Goal: Task Accomplishment & Management: Complete application form

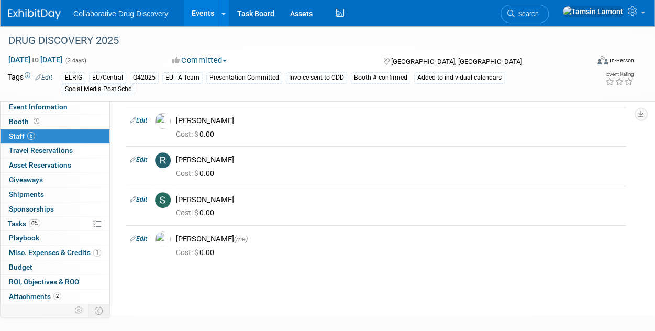
click at [41, 14] on img at bounding box center [34, 14] width 52 height 10
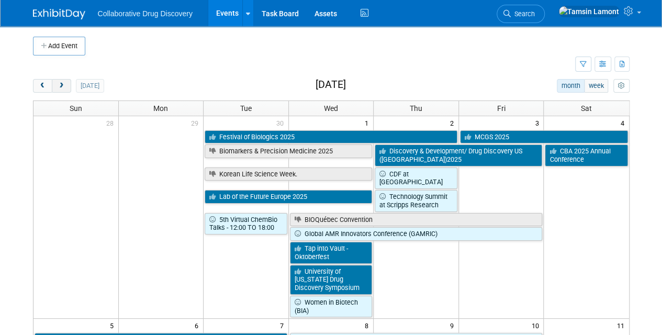
click at [58, 87] on span "next" at bounding box center [62, 86] width 8 height 7
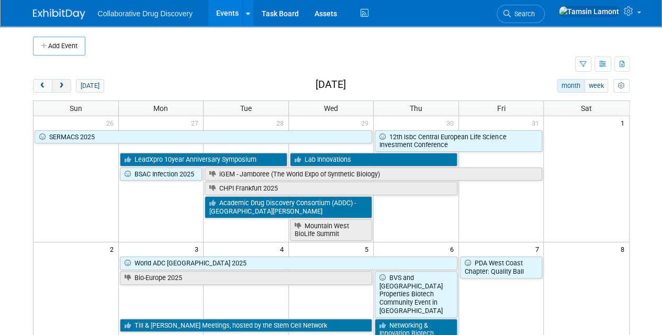
click at [58, 87] on span "next" at bounding box center [62, 86] width 8 height 7
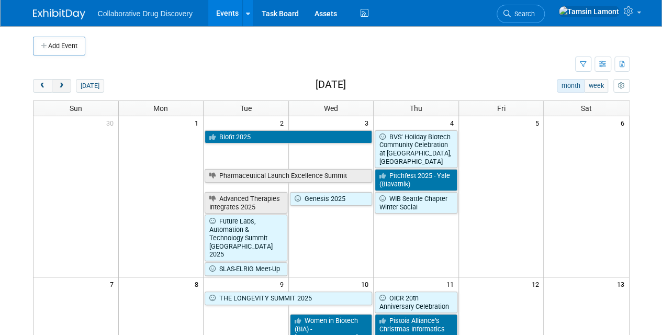
click at [58, 87] on span "next" at bounding box center [62, 86] width 8 height 7
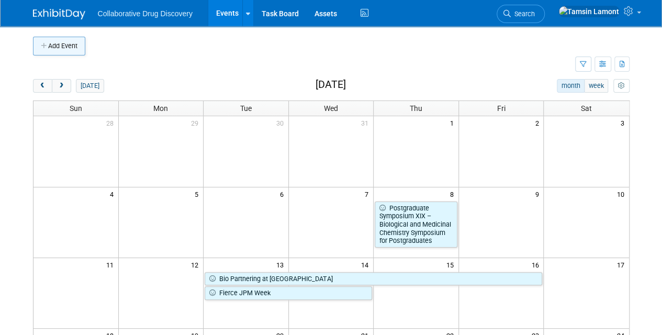
click at [65, 51] on button "Add Event" at bounding box center [59, 46] width 52 height 19
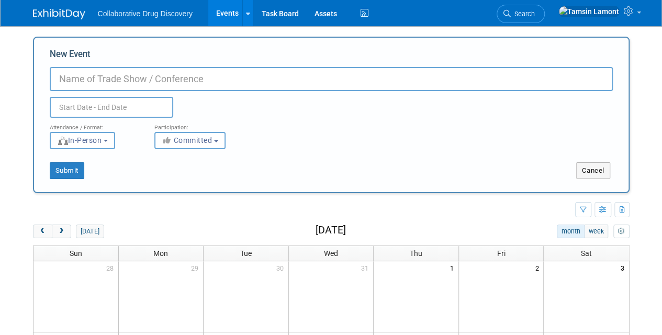
click at [188, 83] on input "New Event" at bounding box center [331, 79] width 563 height 24
type input "BioSeed"
click at [125, 113] on input "text" at bounding box center [112, 107] width 124 height 21
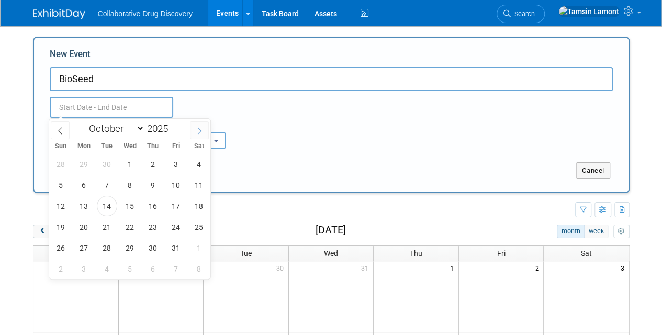
click at [204, 132] on span at bounding box center [199, 130] width 19 height 18
select select "11"
click at [204, 132] on span at bounding box center [199, 130] width 19 height 18
type input "2026"
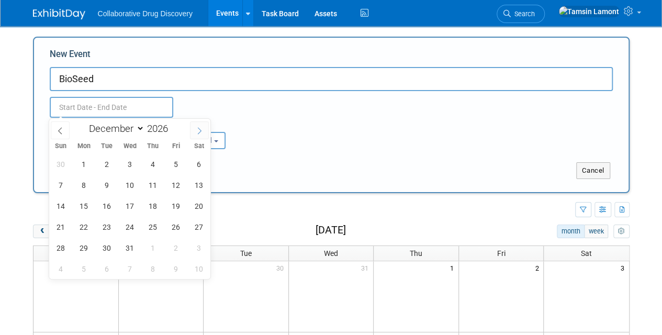
select select "0"
click at [86, 225] on span "19" at bounding box center [84, 227] width 20 height 20
click at [87, 227] on span "19" at bounding box center [84, 227] width 20 height 20
type input "Jan 19, 2026 to Jan 19, 2026"
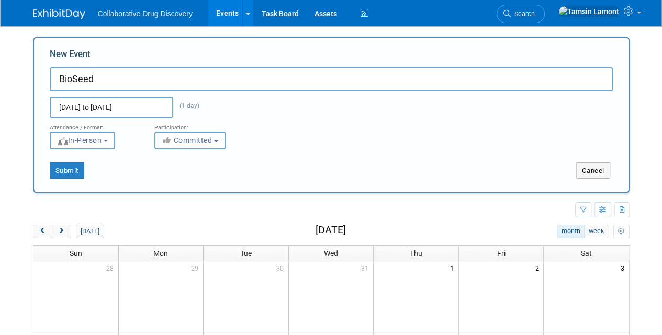
click at [202, 146] on button "Committed" at bounding box center [189, 140] width 71 height 17
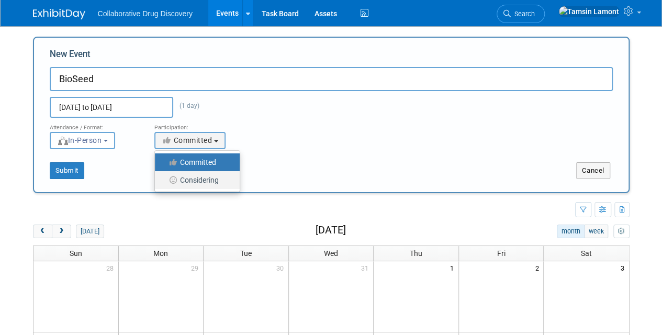
click at [204, 182] on label "Considering" at bounding box center [194, 180] width 69 height 14
click at [164, 182] on input "Considering" at bounding box center [161, 180] width 7 height 7
select select "2"
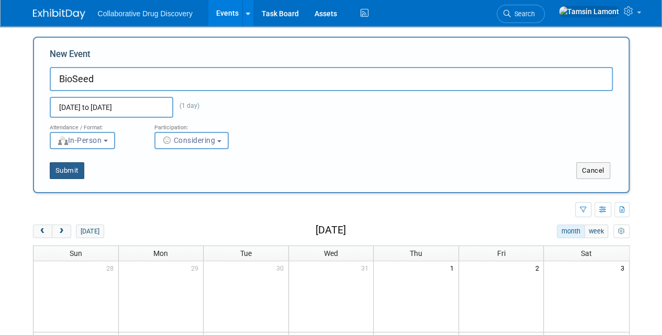
click at [76, 169] on button "Submit" at bounding box center [67, 170] width 35 height 17
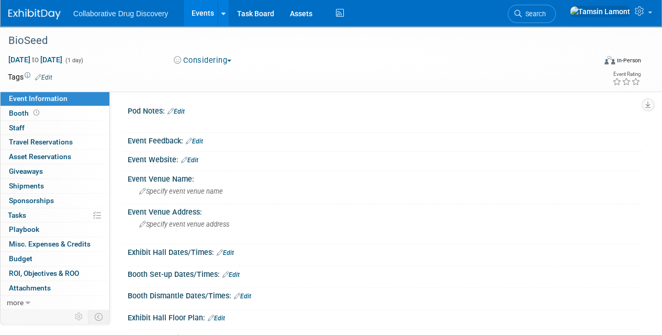
click at [52, 77] on link "Edit" at bounding box center [43, 77] width 17 height 7
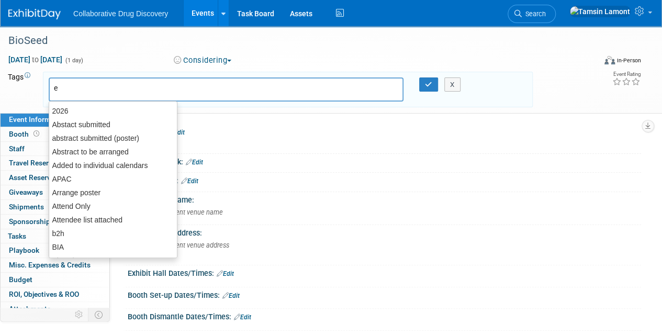
type input "eu"
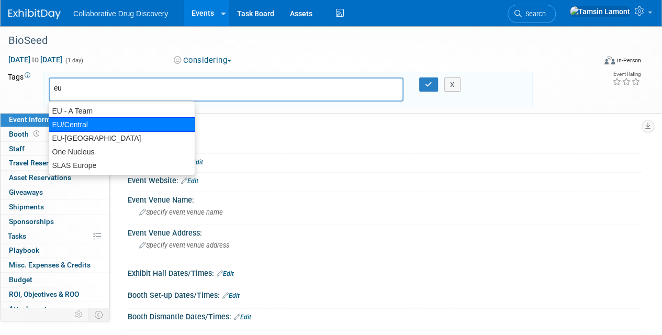
click at [81, 125] on div "EU/Central" at bounding box center [122, 124] width 147 height 15
type input "EU/Central"
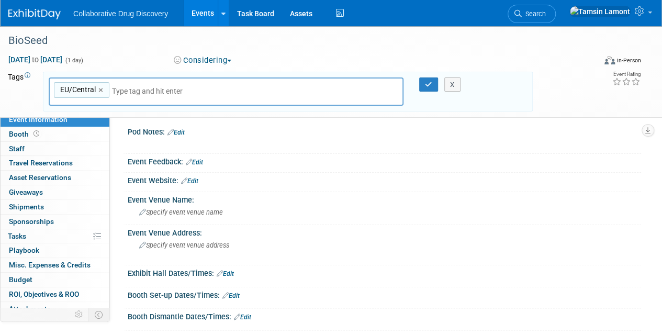
click at [198, 182] on link "Edit" at bounding box center [189, 180] width 17 height 7
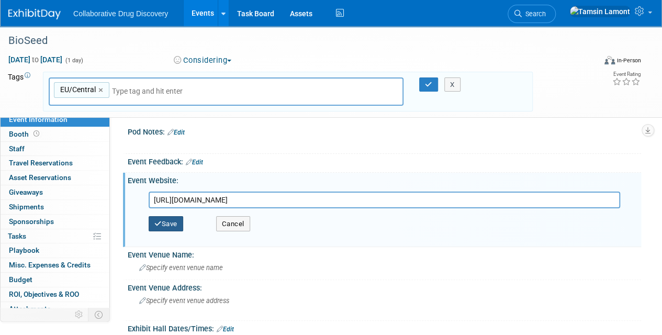
type input "https://obn.glueup.com/event/bioseed-2026-150186/sponsorship-opportunities.html"
click at [171, 223] on button "Save" at bounding box center [166, 224] width 35 height 16
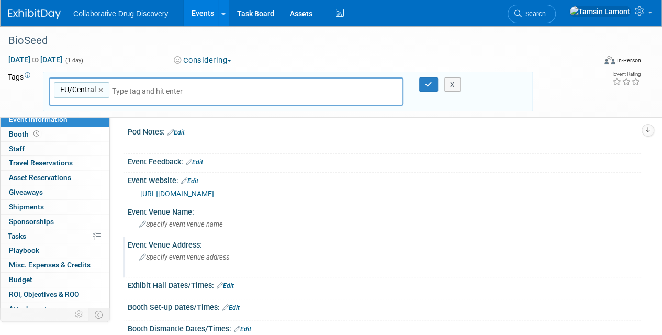
click at [195, 263] on div "Specify event venue address" at bounding box center [235, 261] width 198 height 24
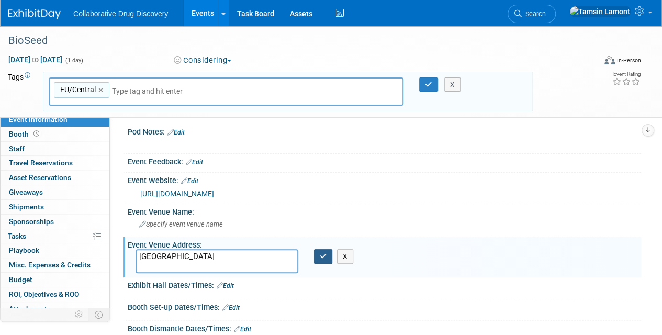
type textarea "[GEOGRAPHIC_DATA]"
click at [324, 258] on icon "button" at bounding box center [323, 256] width 7 height 7
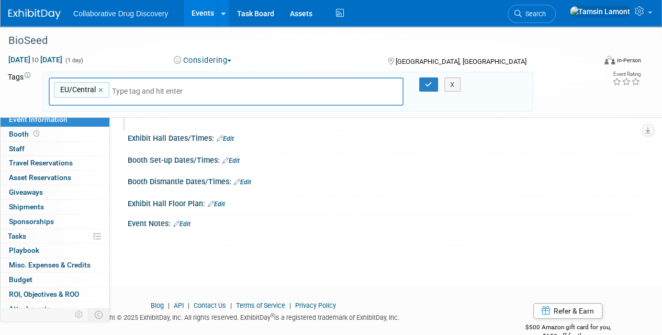
scroll to position [146, 0]
click at [428, 79] on button "button" at bounding box center [428, 84] width 19 height 15
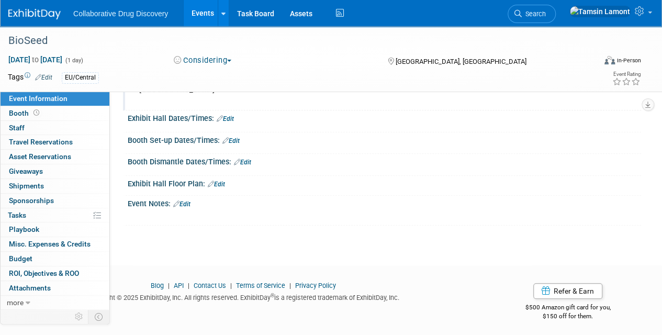
click at [23, 12] on img at bounding box center [34, 14] width 52 height 10
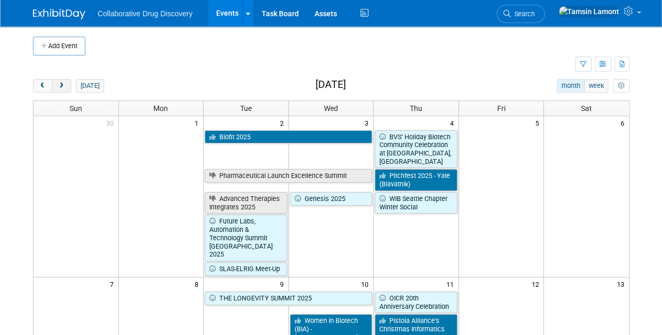
click at [65, 84] on button "next" at bounding box center [61, 86] width 19 height 14
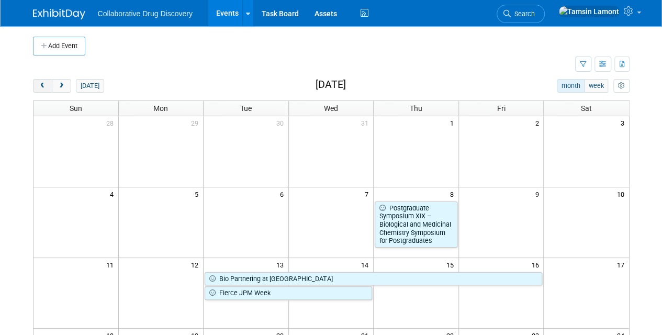
click at [33, 83] on button "prev" at bounding box center [42, 86] width 19 height 14
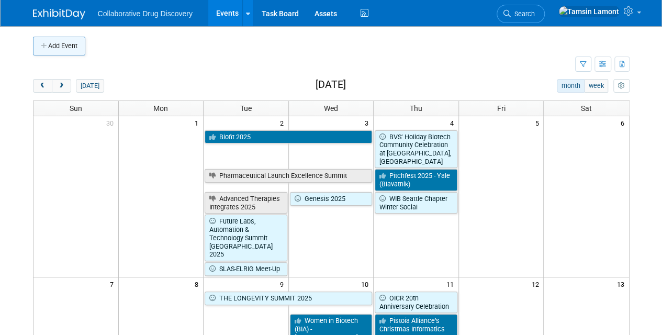
click at [71, 44] on button "Add Event" at bounding box center [59, 46] width 52 height 19
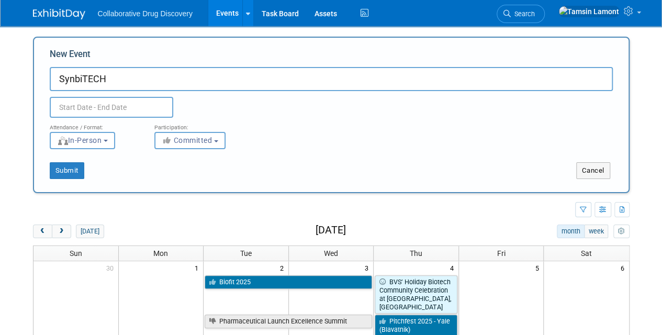
type input "SynbiTECH"
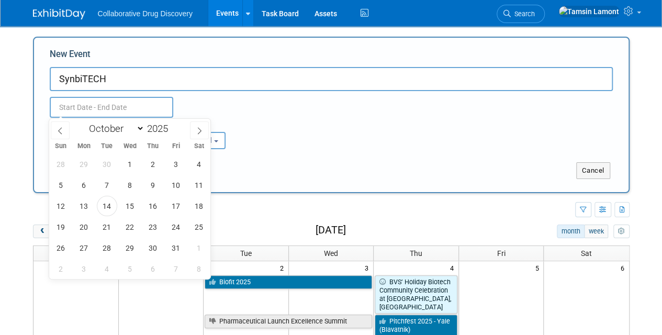
click at [109, 104] on input "text" at bounding box center [112, 107] width 124 height 21
click at [198, 129] on icon at bounding box center [199, 130] width 7 height 7
select select "11"
click at [109, 183] on span "9" at bounding box center [107, 185] width 20 height 20
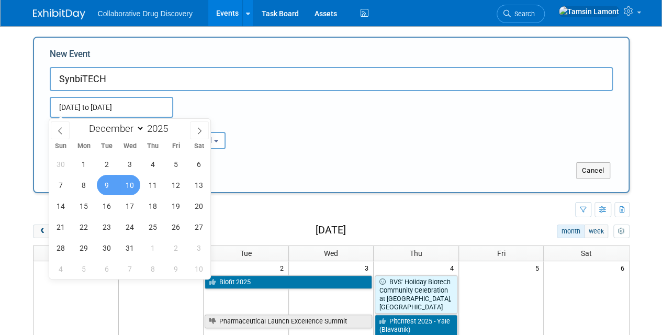
click at [133, 187] on span "10" at bounding box center [130, 185] width 20 height 20
type input "[DATE] to [DATE]"
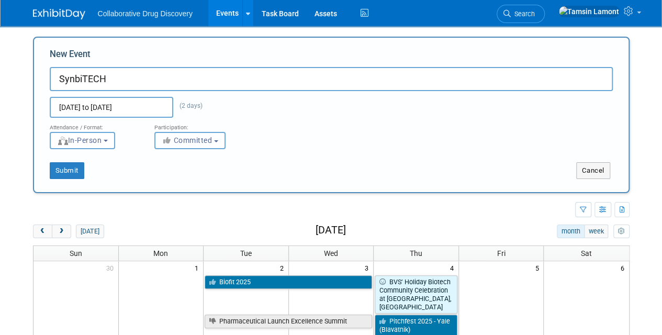
click at [187, 142] on span "Committed" at bounding box center [187, 140] width 51 height 8
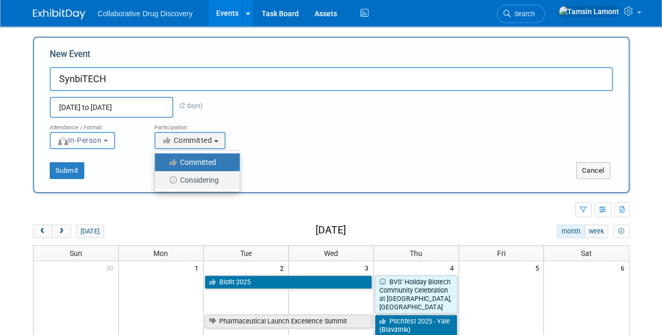
click at [199, 181] on label "Considering" at bounding box center [194, 180] width 69 height 14
click at [164, 181] on input "Considering" at bounding box center [161, 180] width 7 height 7
select select "2"
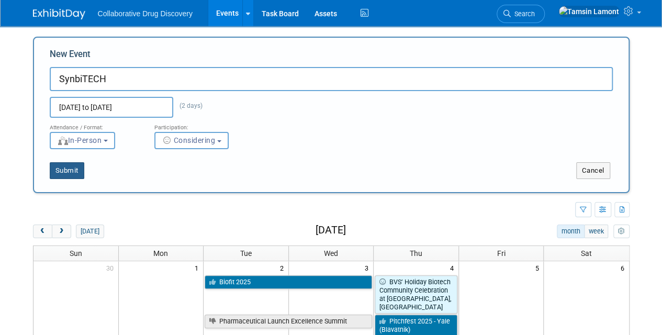
click at [72, 170] on button "Submit" at bounding box center [67, 170] width 35 height 17
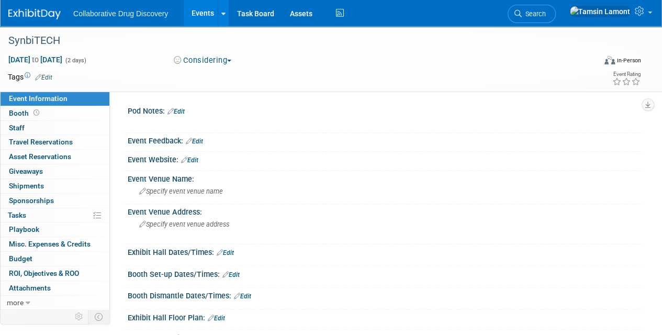
click at [198, 160] on link "Edit" at bounding box center [189, 160] width 17 height 7
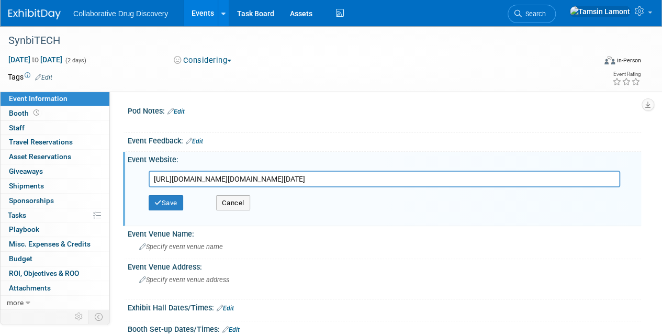
scroll to position [0, 137]
type input "[URL][DOMAIN_NAME][DOMAIN_NAME][DATE]"
click at [176, 198] on button "Save" at bounding box center [166, 203] width 35 height 16
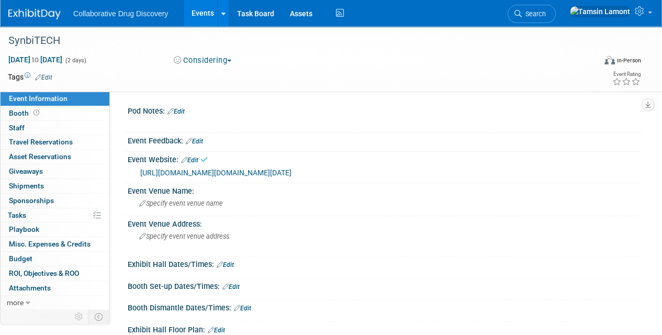
click at [47, 74] on link "Edit" at bounding box center [43, 77] width 17 height 7
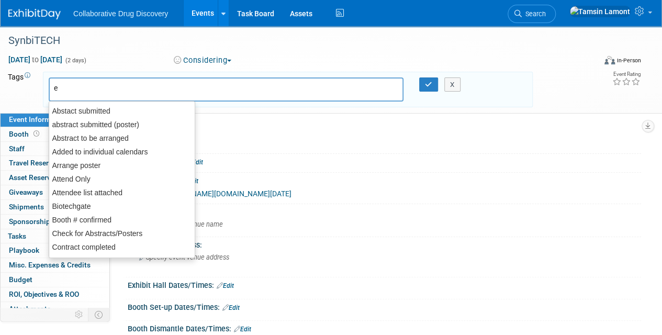
type input "eu"
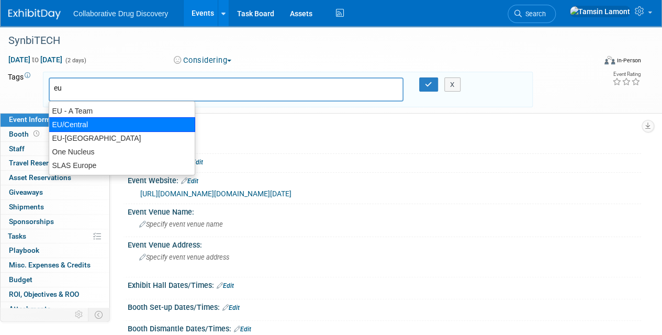
click at [83, 125] on div "EU/Central" at bounding box center [122, 124] width 147 height 15
type input "EU/Central"
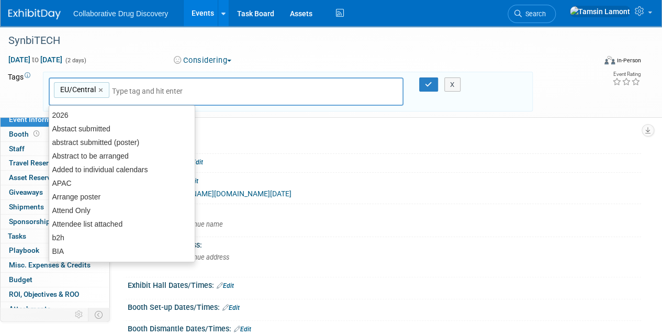
click at [261, 159] on div "Event Feedback: Edit" at bounding box center [385, 161] width 514 height 14
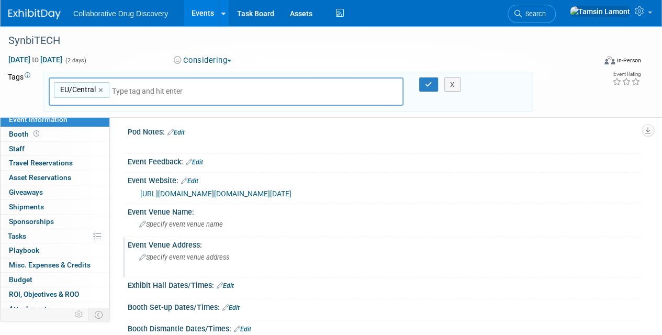
click at [209, 261] on span "Specify event venue address" at bounding box center [184, 257] width 90 height 8
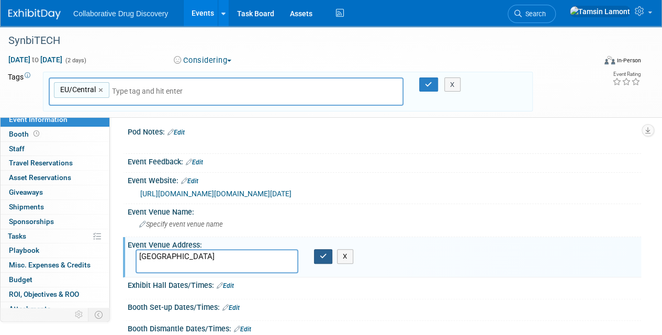
type textarea "London"
click at [315, 264] on button "button" at bounding box center [323, 256] width 19 height 15
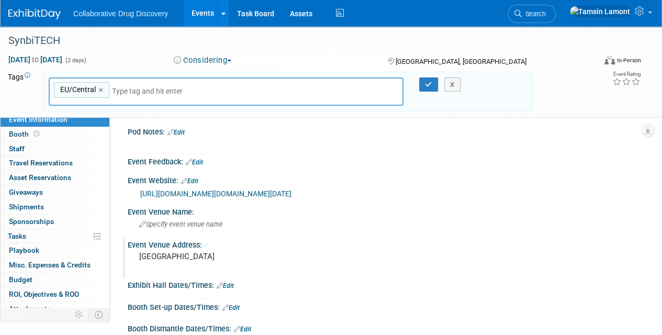
click at [428, 92] on div "EU/Central EU/Central × X" at bounding box center [288, 91] width 494 height 29
click at [428, 91] on button "button" at bounding box center [428, 84] width 19 height 15
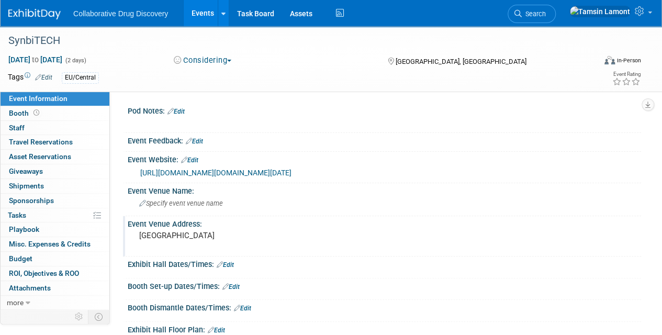
click at [53, 16] on img at bounding box center [34, 14] width 52 height 10
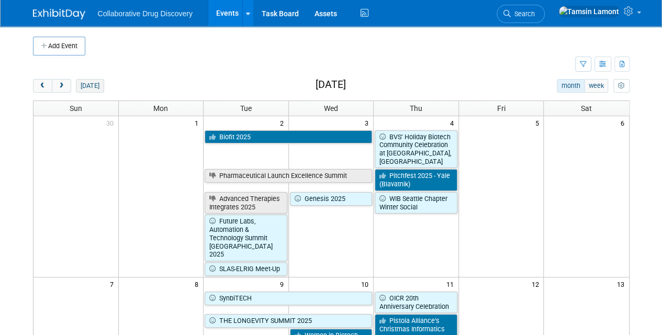
click at [94, 86] on button "[DATE]" at bounding box center [90, 86] width 28 height 14
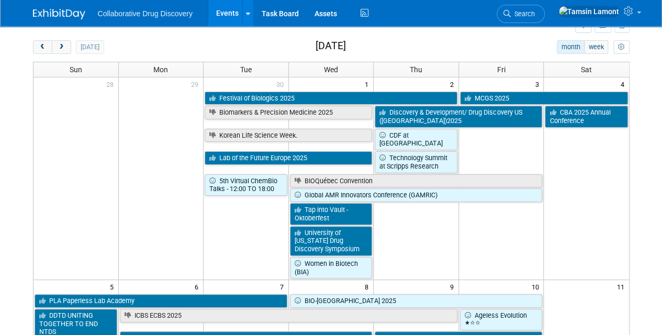
scroll to position [28, 0]
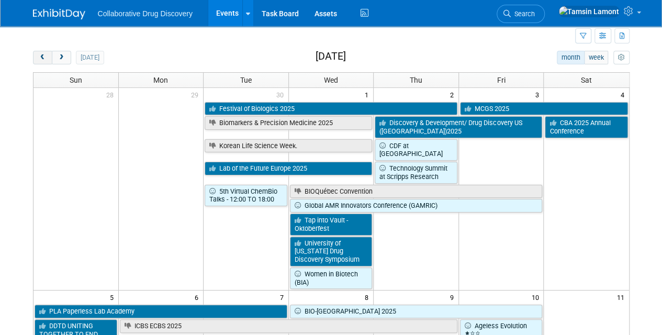
click at [44, 61] on button "prev" at bounding box center [42, 58] width 19 height 14
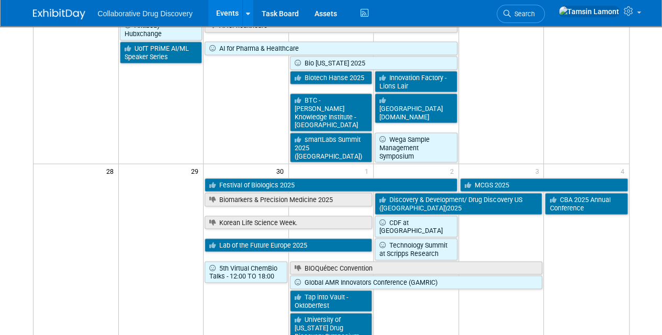
scroll to position [977, 0]
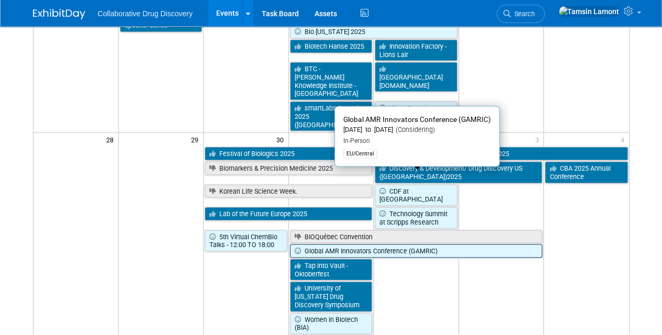
click at [426, 244] on link "Global AMR Innovators Conference (GAMRIC)" at bounding box center [416, 251] width 253 height 14
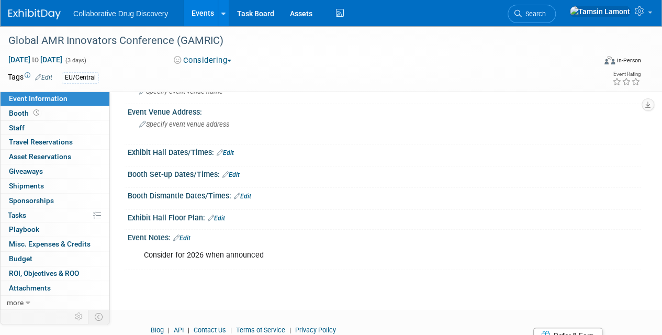
scroll to position [114, 0]
